Goal: Information Seeking & Learning: Learn about a topic

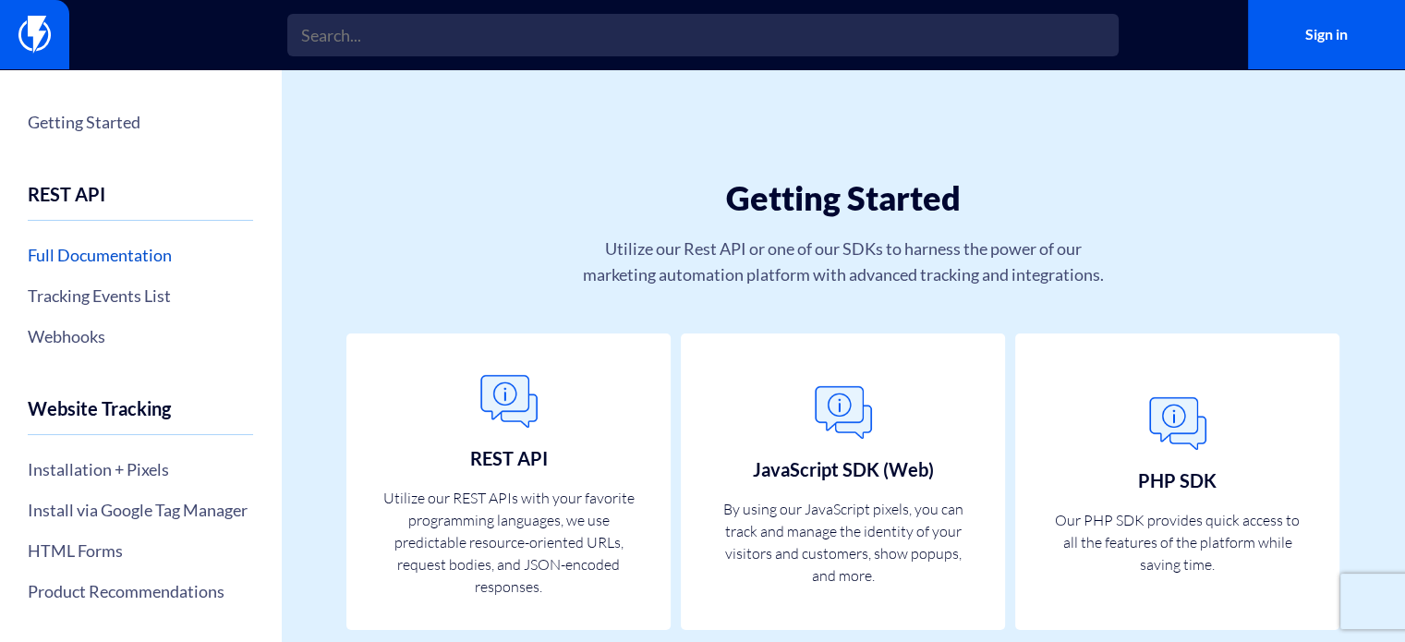
click at [115, 254] on link "Full Documentation" at bounding box center [140, 254] width 225 height 31
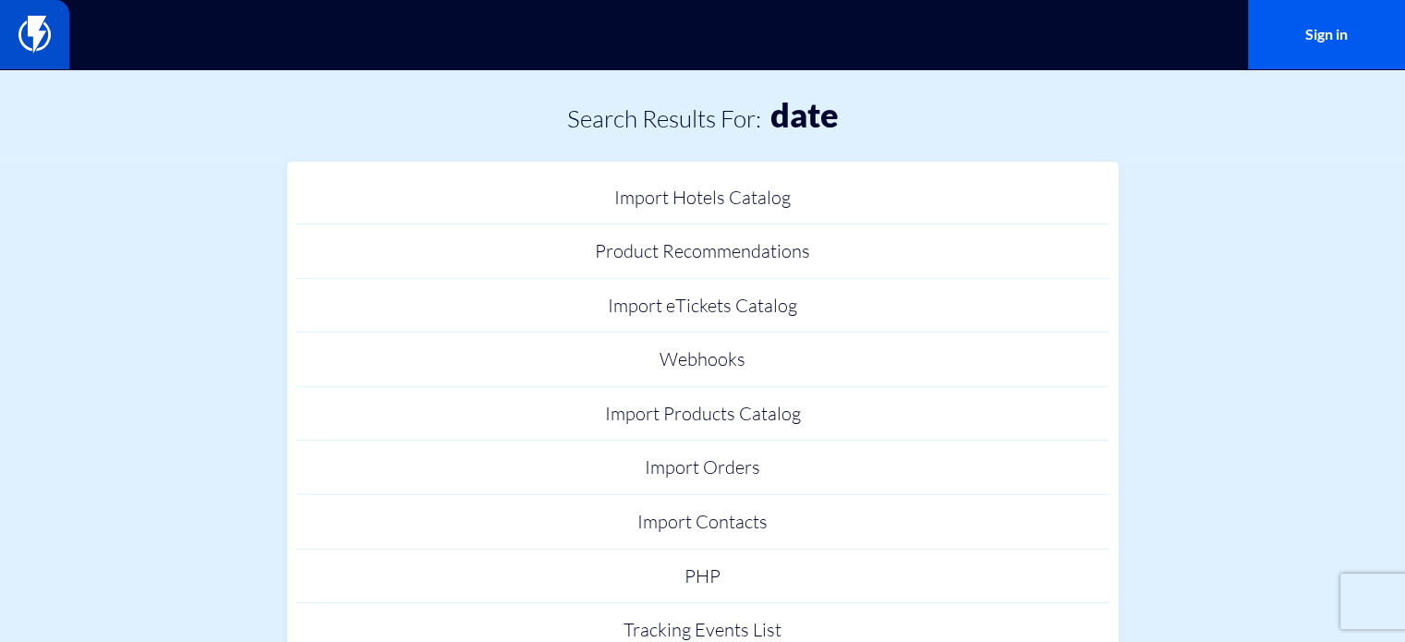
click at [52, 36] on link at bounding box center [34, 34] width 69 height 69
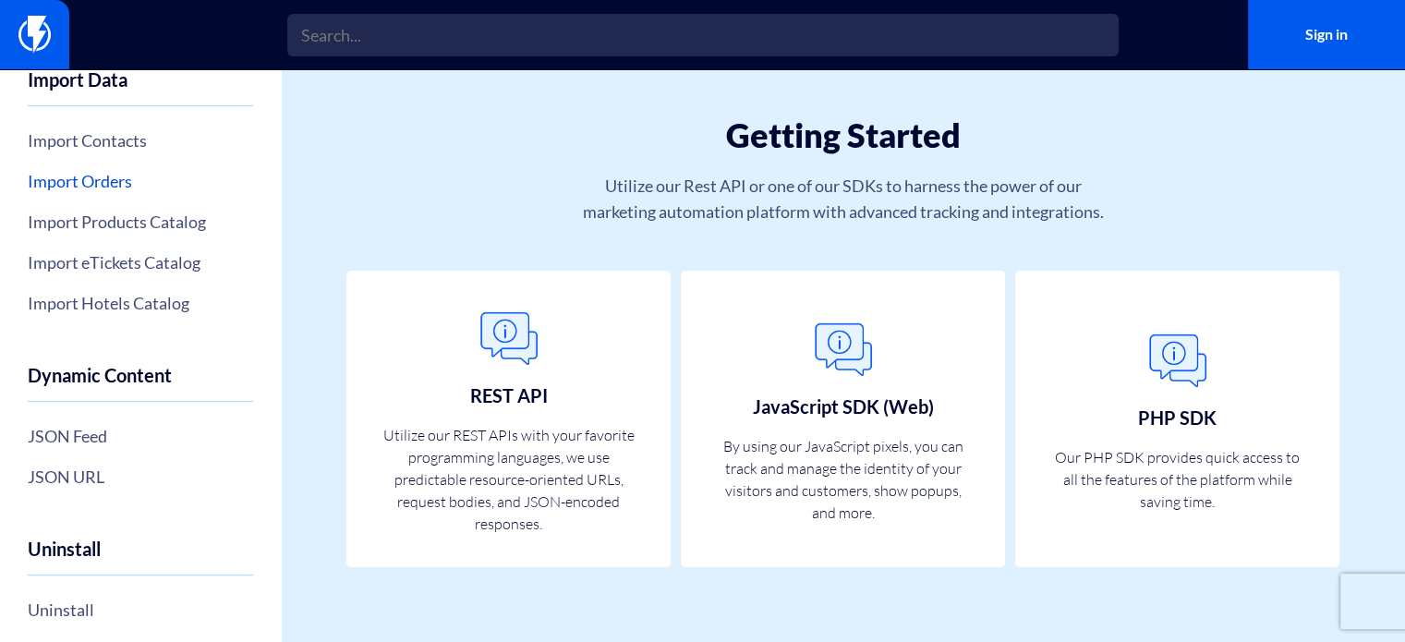
scroll to position [809, 0]
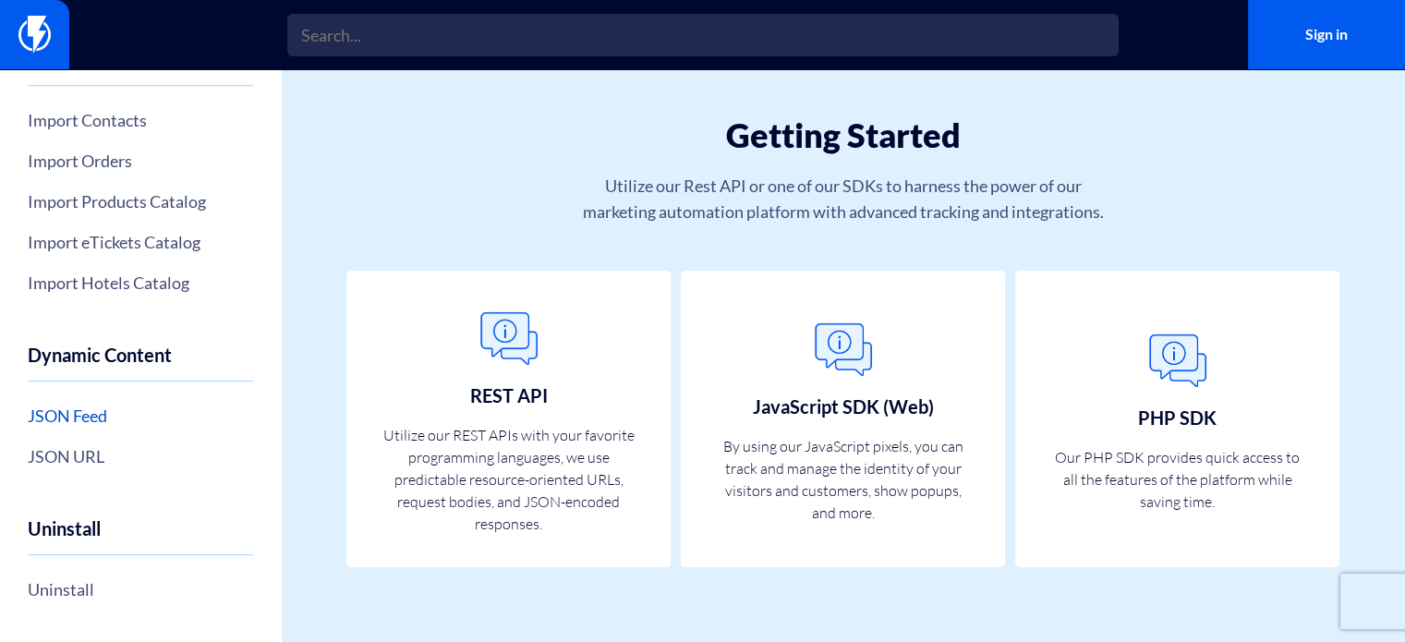
click at [82, 414] on link "JSON Feed" at bounding box center [140, 415] width 225 height 31
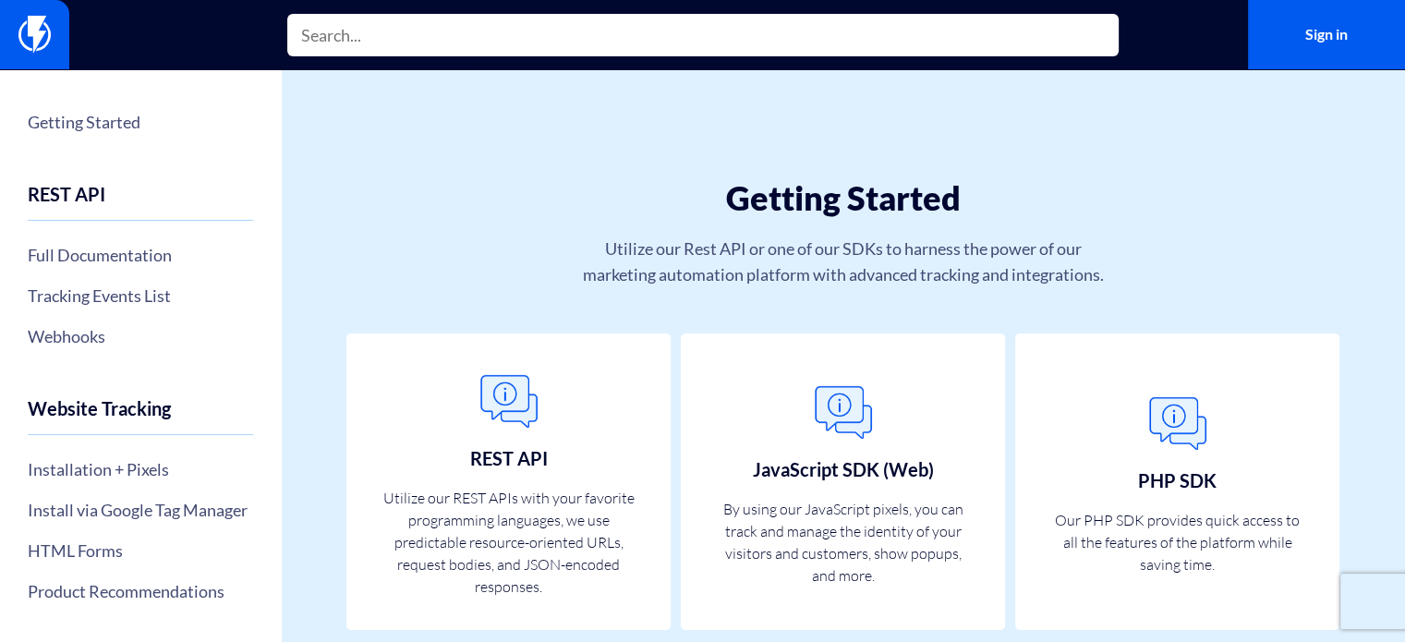
click at [562, 41] on input "text" at bounding box center [702, 35] width 831 height 42
paste input "syntax"
type input "syntax"
